Goal: Task Accomplishment & Management: Find specific page/section

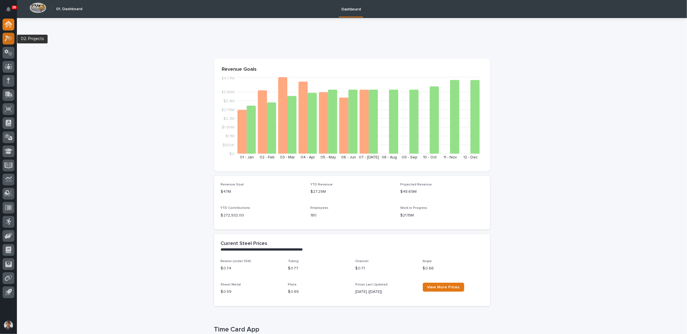
click at [12, 39] on icon at bounding box center [9, 38] width 8 height 6
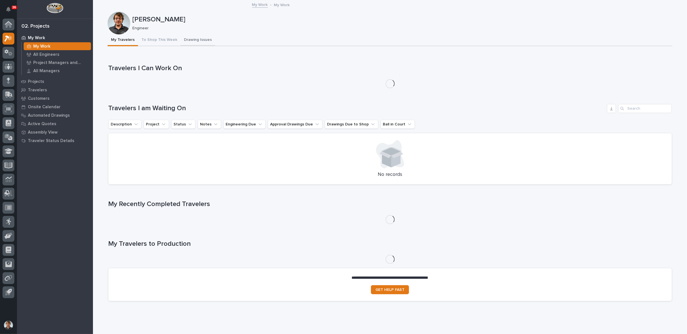
click at [193, 38] on button "Drawing Issues" at bounding box center [198, 40] width 35 height 12
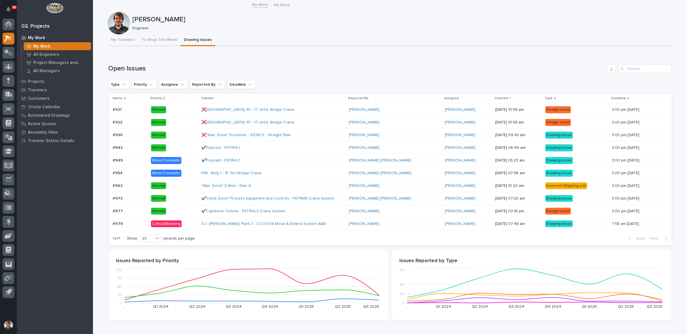
click at [113, 98] on p "Name" at bounding box center [118, 98] width 10 height 6
click at [116, 98] on p "Name" at bounding box center [118, 98] width 10 height 6
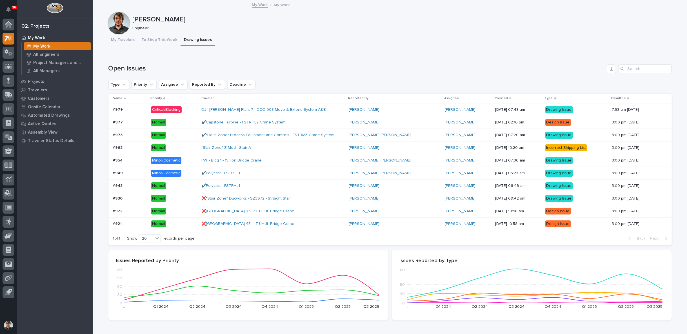
drag, startPoint x: 333, startPoint y: 109, endPoint x: 311, endPoint y: 109, distance: 21.1
click at [311, 109] on div "DJ - [PERSON_NAME] Plant 7 - CCO-008 Move & Extend System A&B" at bounding box center [272, 109] width 143 height 9
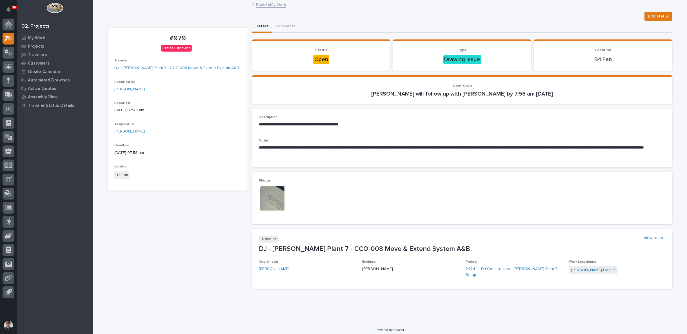
click at [269, 194] on img at bounding box center [272, 198] width 27 height 27
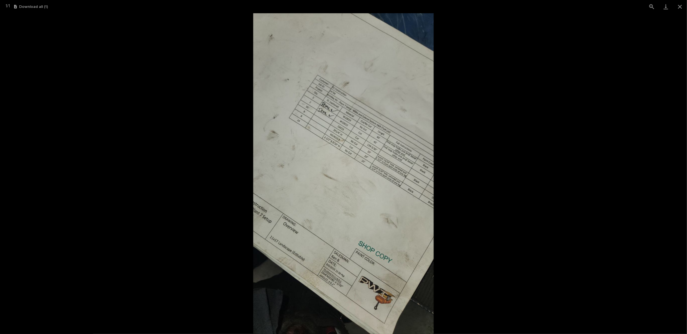
click at [362, 167] on img at bounding box center [343, 173] width 181 height 321
click at [456, 168] on picture at bounding box center [343, 173] width 687 height 321
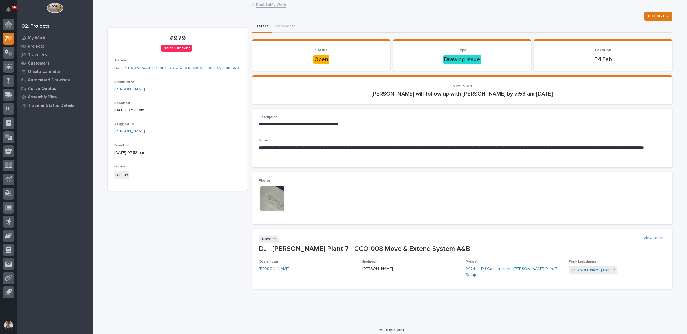
click at [279, 192] on img at bounding box center [272, 198] width 27 height 27
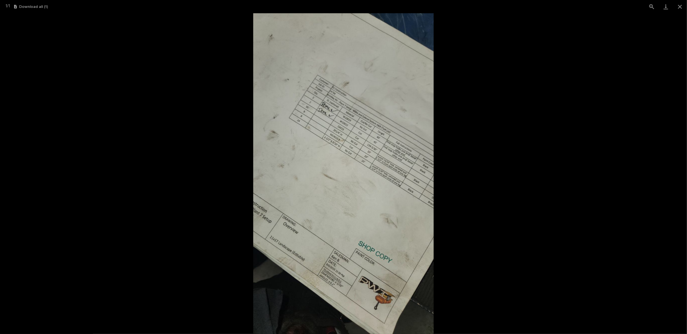
drag, startPoint x: 460, startPoint y: 168, endPoint x: 458, endPoint y: 172, distance: 3.8
click at [458, 172] on picture at bounding box center [343, 173] width 687 height 321
click at [399, 194] on img at bounding box center [343, 173] width 181 height 321
click at [485, 181] on picture at bounding box center [343, 173] width 687 height 321
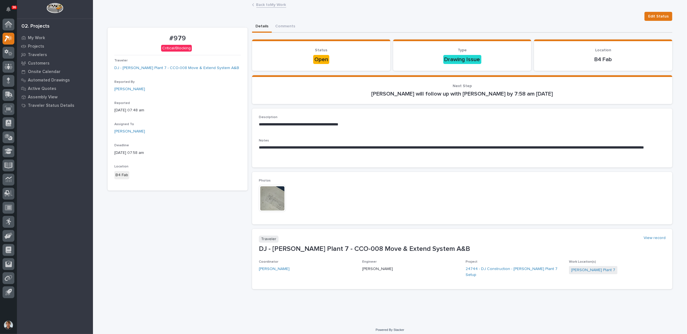
click at [267, 5] on link "Back to My Work" at bounding box center [271, 4] width 30 height 6
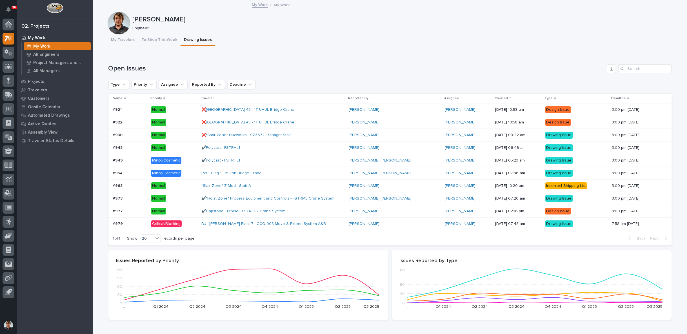
click at [118, 97] on p "Name" at bounding box center [118, 98] width 10 height 6
click at [116, 98] on p "Name" at bounding box center [118, 98] width 10 height 6
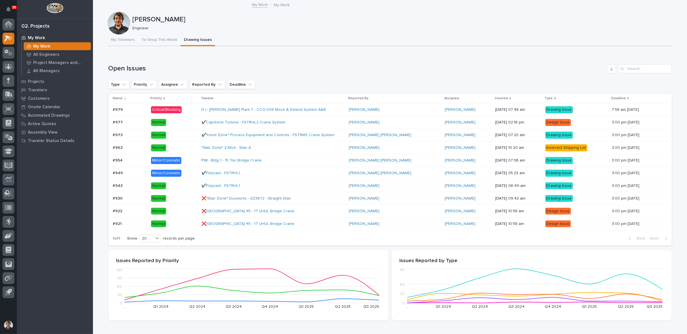
click at [310, 122] on div "✔️Capstone Turbine - FSTRHL2 Crane System" at bounding box center [272, 122] width 143 height 9
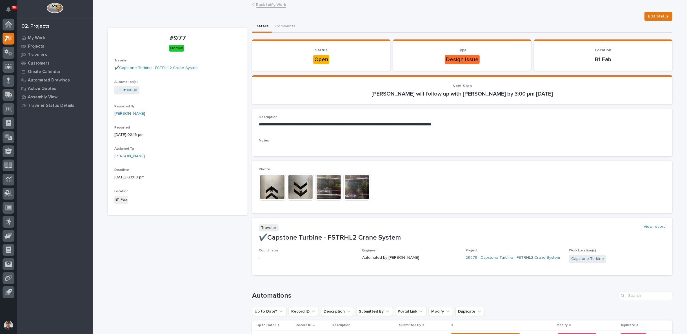
click at [267, 3] on link "Back to My Work" at bounding box center [271, 4] width 30 height 6
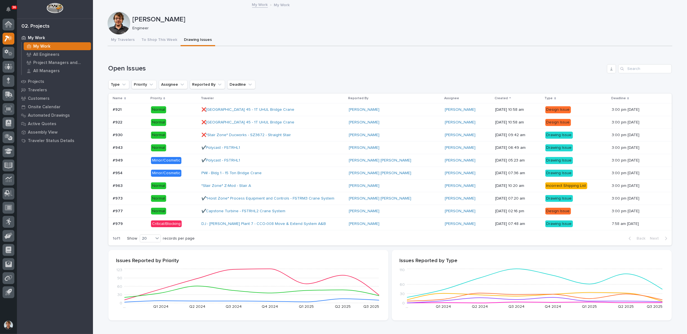
click at [114, 101] on p "Name" at bounding box center [118, 98] width 10 height 6
click at [118, 98] on p "Name" at bounding box center [118, 98] width 10 height 6
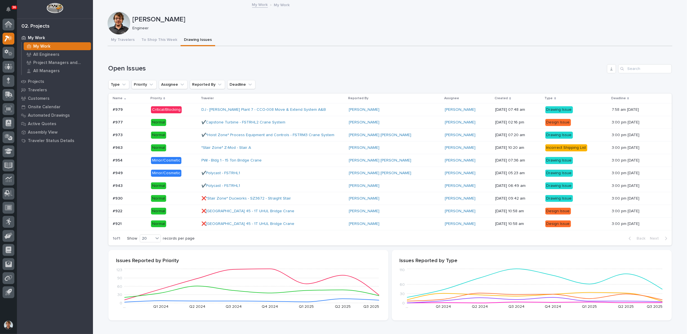
click at [327, 135] on div "✔️*Hoist Zone* Process Equipment and Controls - FSTRM3 Crane System" at bounding box center [272, 134] width 143 height 9
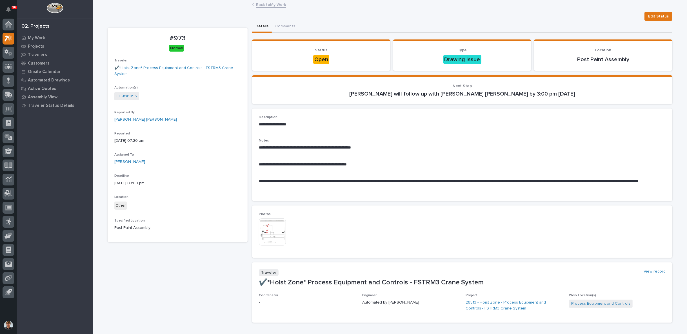
click at [276, 230] on img at bounding box center [272, 231] width 27 height 27
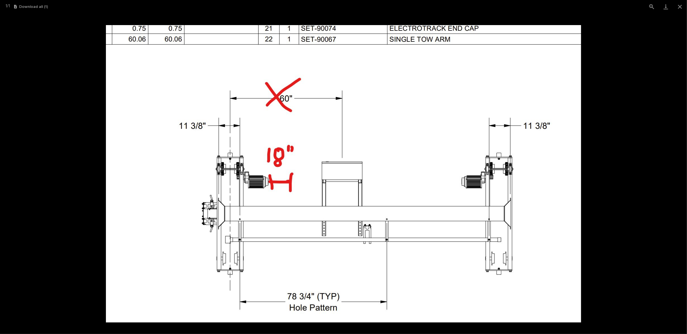
click at [70, 179] on picture at bounding box center [343, 173] width 687 height 321
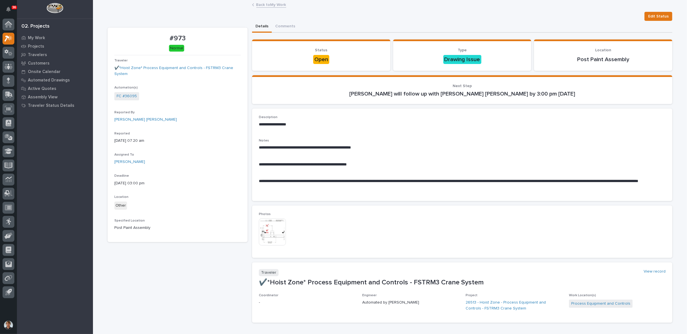
click at [264, 5] on link "Back to My Work" at bounding box center [271, 4] width 30 height 6
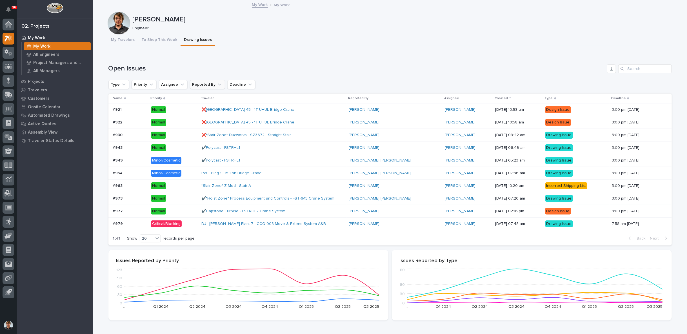
click at [205, 86] on button "Reported By" at bounding box center [207, 84] width 35 height 9
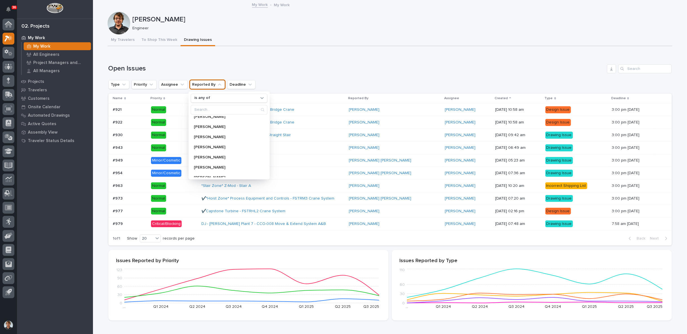
scroll to position [313, 0]
click at [209, 140] on p "[PERSON_NAME]" at bounding box center [226, 142] width 64 height 4
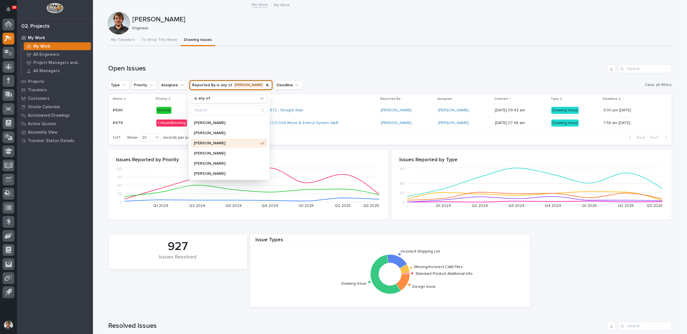
click at [326, 78] on div "Open Issues Type Priority Assignee Reported By is any of [PERSON_NAME] is any o…" at bounding box center [390, 104] width 564 height 81
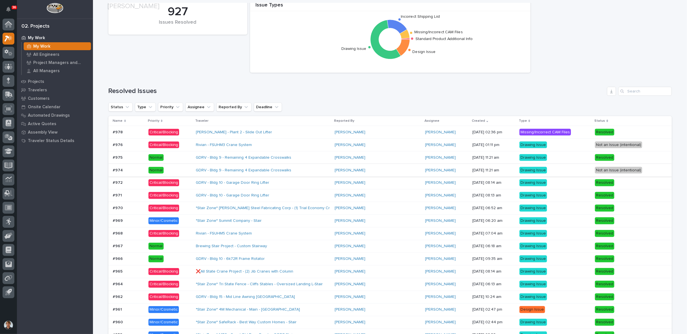
scroll to position [261, 0]
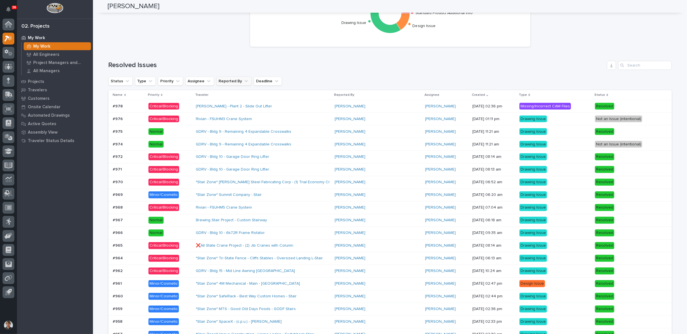
click at [228, 80] on button "Reported By" at bounding box center [233, 81] width 35 height 9
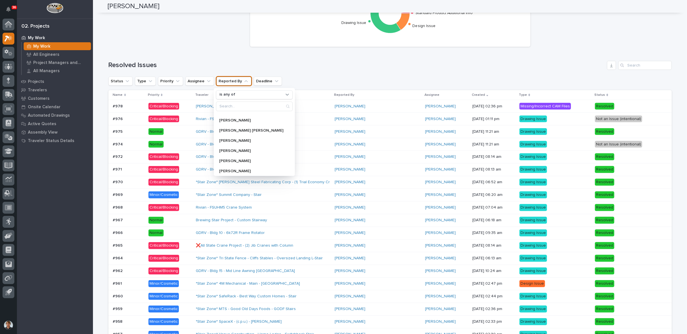
scroll to position [313, 0]
click at [232, 137] on p "[PERSON_NAME]" at bounding box center [251, 139] width 64 height 4
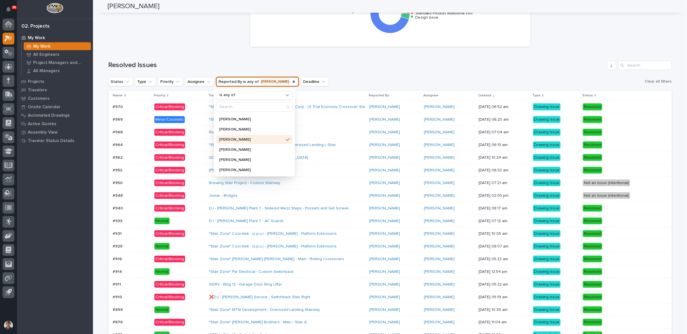
click at [330, 79] on div "Status Type Priority Assignee Reported By is any of [PERSON_NAME] is any of [PE…" at bounding box center [390, 82] width 564 height 10
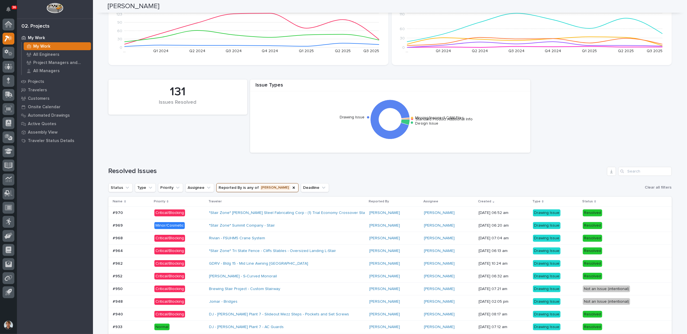
scroll to position [207, 0]
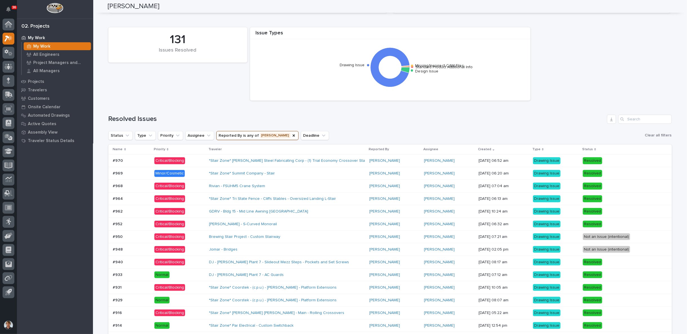
click at [286, 174] on div "*Stair Zone* Summit Company - Stair" at bounding box center [258, 173] width 99 height 5
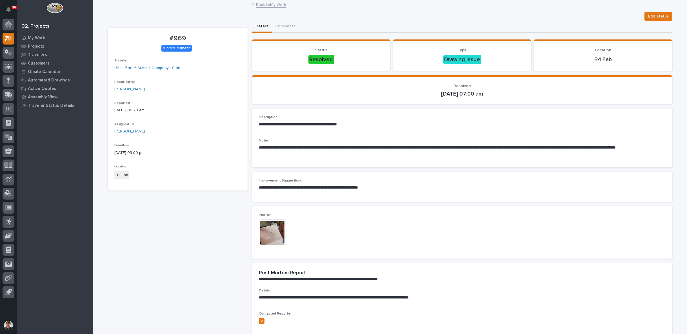
click at [264, 5] on link "Back to My Work" at bounding box center [271, 4] width 30 height 6
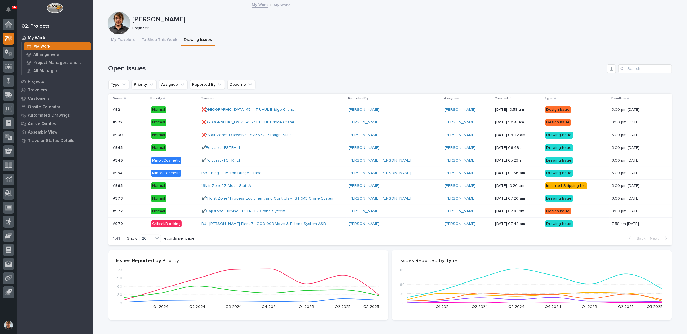
click at [298, 62] on div "Loading... Saving… Open Issues Type Priority Assignee Reported By Deadline Name…" at bounding box center [390, 151] width 564 height 197
click at [30, 38] on p "My Work" at bounding box center [36, 38] width 17 height 5
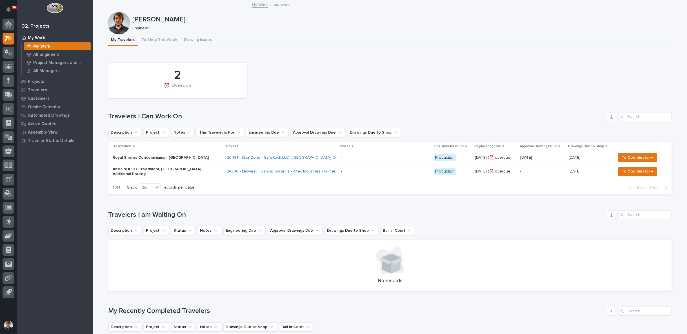
click at [343, 54] on div "Loading... Saving… 2 ⏰ Overdue Travelers I Can Work On Description Project Note…" at bounding box center [390, 126] width 564 height 146
